Goal: Navigation & Orientation: Find specific page/section

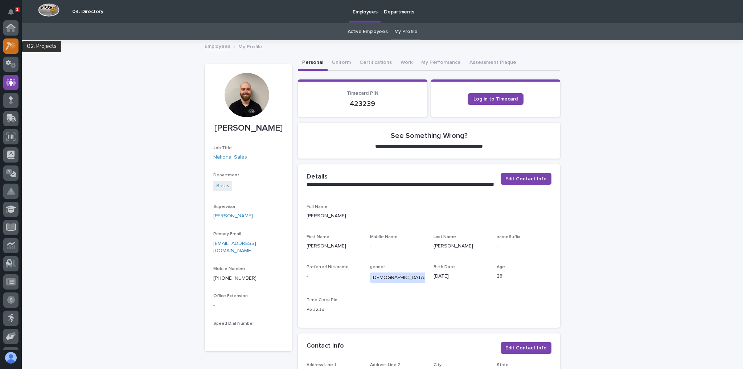
click at [10, 43] on icon at bounding box center [9, 46] width 7 height 8
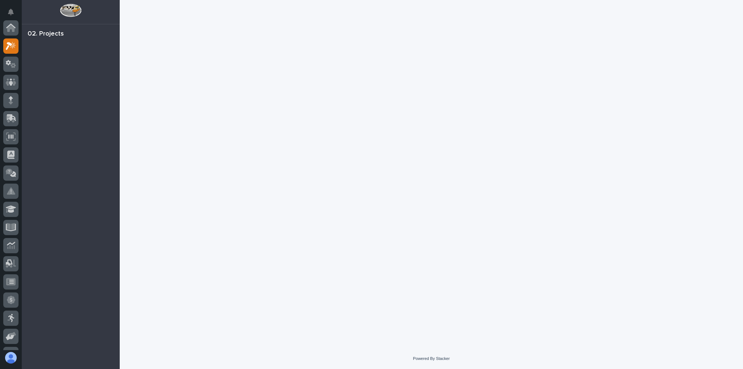
scroll to position [18, 0]
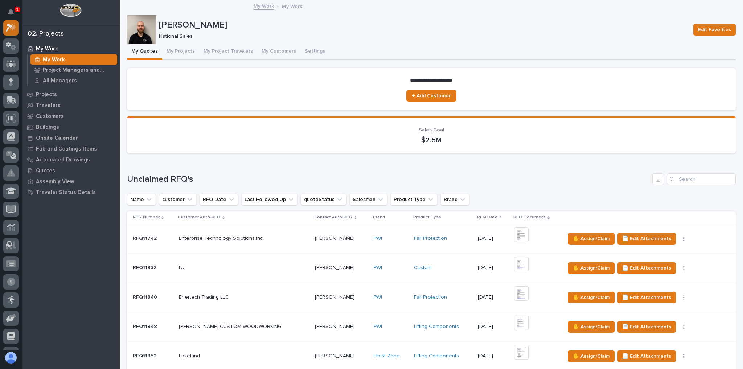
click at [13, 27] on icon at bounding box center [13, 26] width 6 height 7
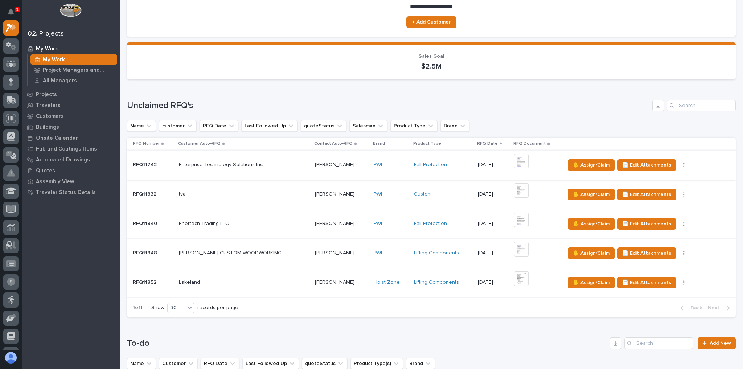
scroll to position [145, 0]
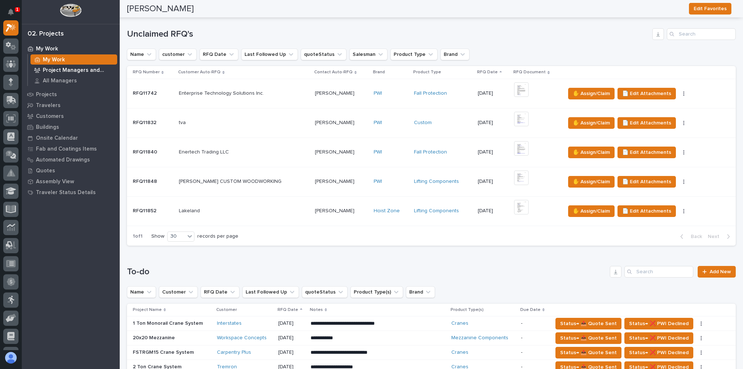
click at [80, 73] on p "Project Managers and Engineers" at bounding box center [78, 70] width 71 height 7
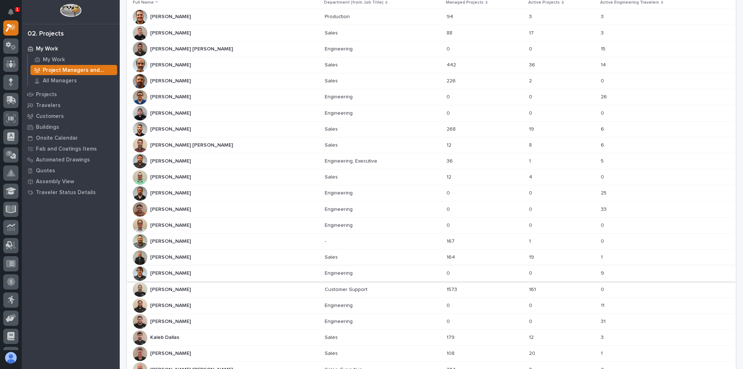
scroll to position [58, 0]
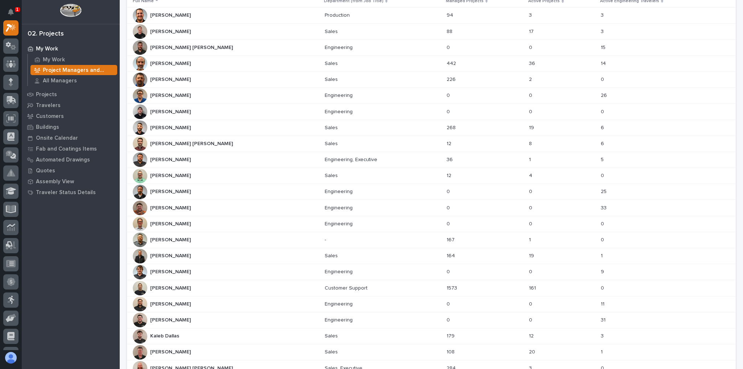
click at [196, 172] on div "Derek Lenhart Derek Lenhart" at bounding box center [226, 176] width 186 height 15
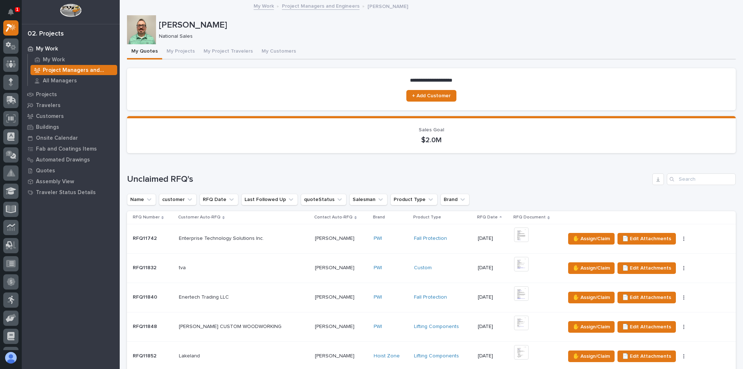
click at [65, 72] on p "Project Managers and Engineers" at bounding box center [78, 70] width 71 height 7
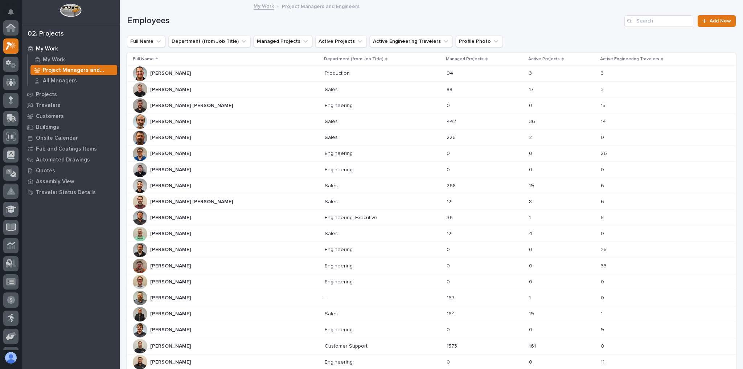
click at [65, 72] on p "Project Managers and Engineers" at bounding box center [78, 70] width 71 height 7
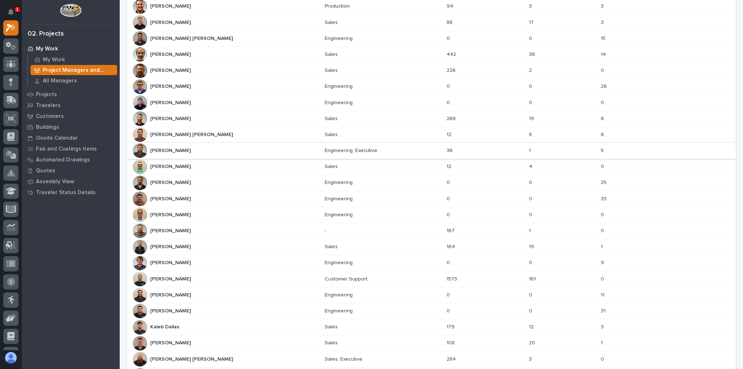
scroll to position [58, 0]
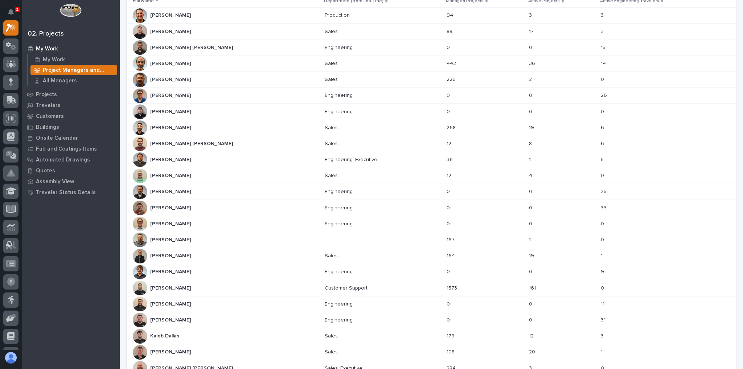
click at [201, 30] on div "Ashton Bontrager Ashton Bontrager" at bounding box center [226, 31] width 186 height 15
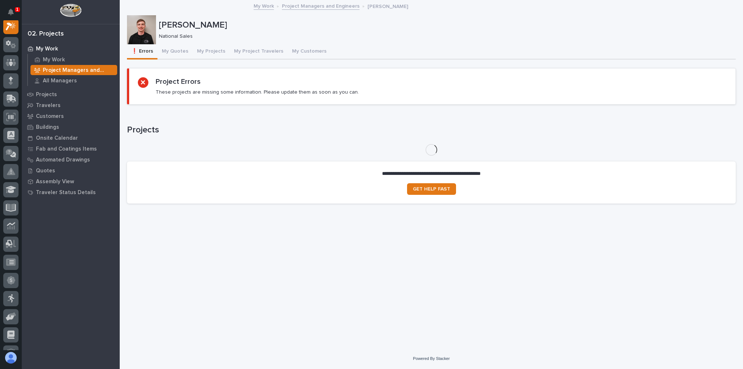
scroll to position [18, 0]
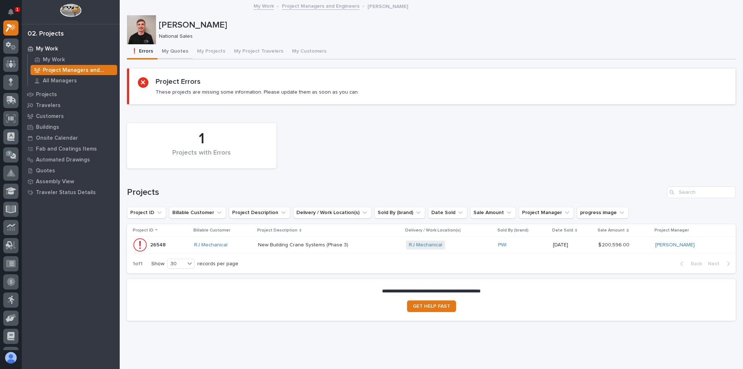
click at [181, 49] on button "My Quotes" at bounding box center [174, 51] width 35 height 15
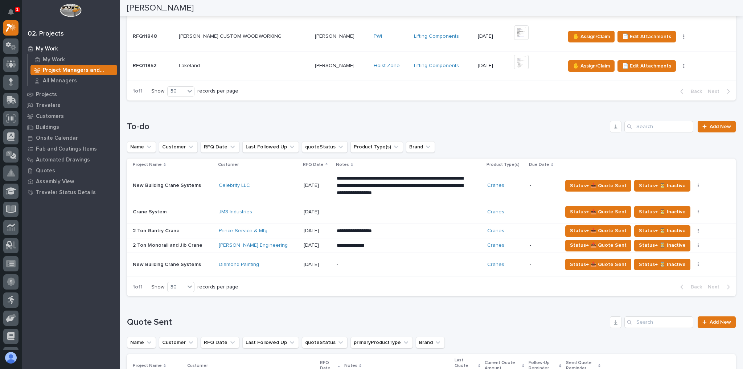
scroll to position [29, 0]
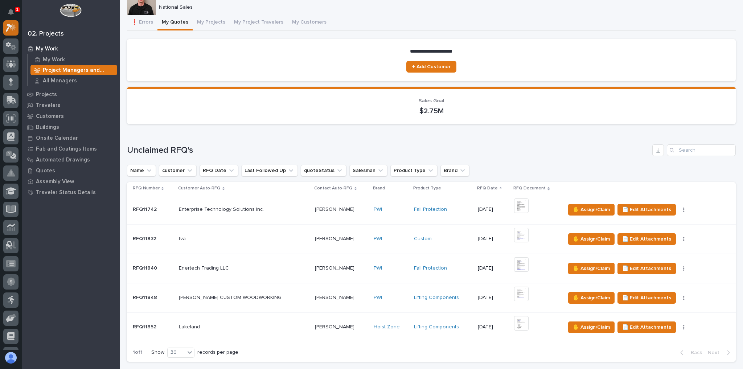
click at [8, 25] on icon at bounding box center [9, 28] width 7 height 8
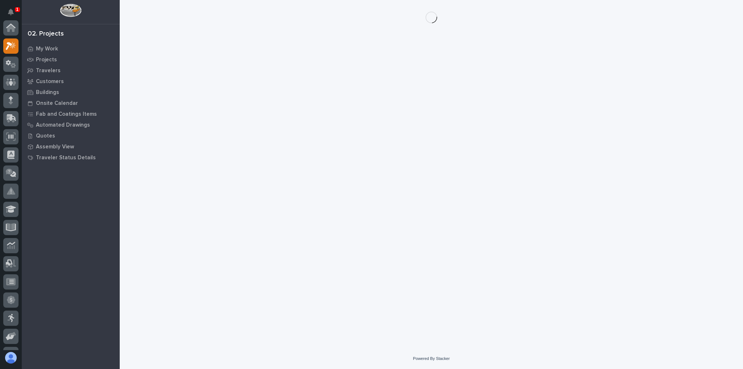
scroll to position [18, 0]
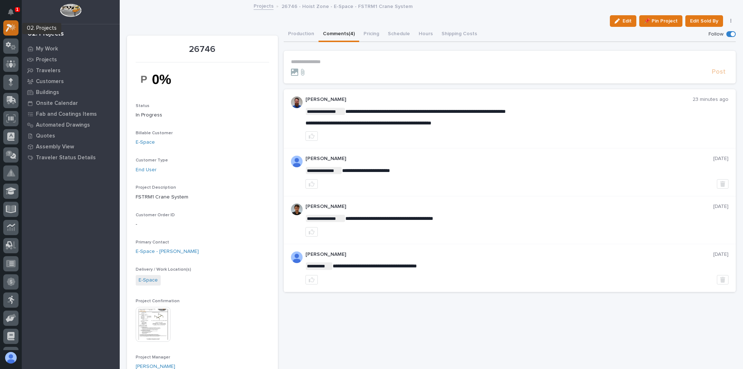
click at [17, 25] on div at bounding box center [10, 27] width 15 height 15
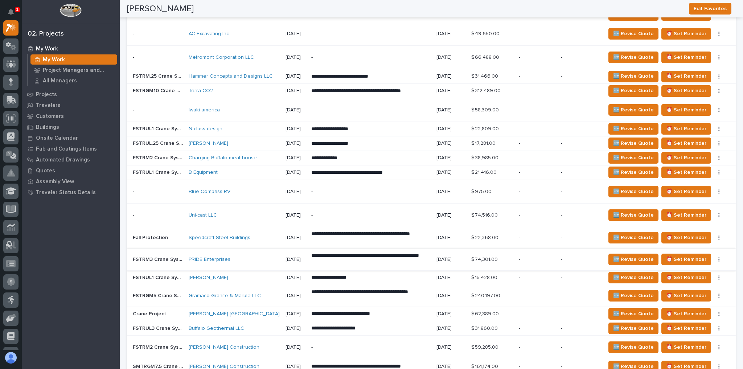
scroll to position [755, 0]
